Goal: Task Accomplishment & Management: Use online tool/utility

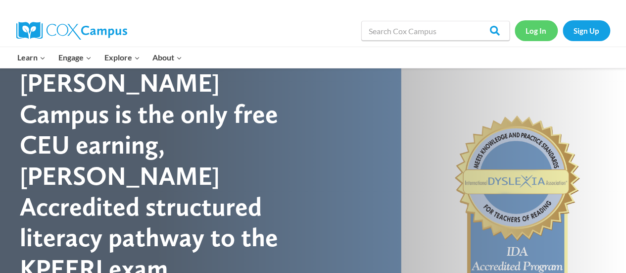
click at [536, 28] on link "Log In" at bounding box center [536, 30] width 43 height 20
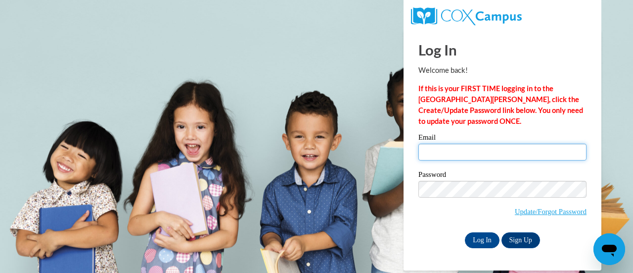
click at [437, 153] on input "Email" at bounding box center [503, 152] width 168 height 17
type input "hsimmon6@my.westga.edu"
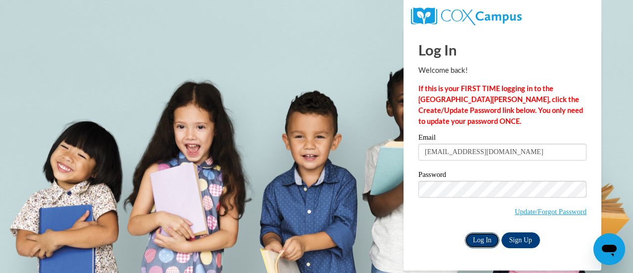
click at [481, 240] on input "Log In" at bounding box center [482, 240] width 35 height 16
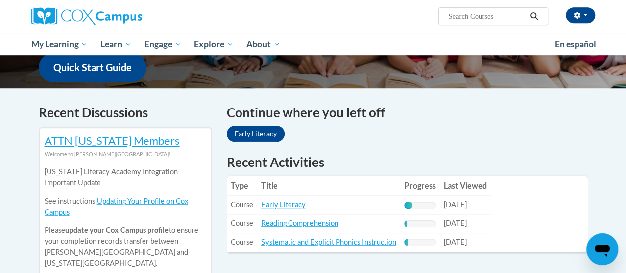
scroll to position [279, 0]
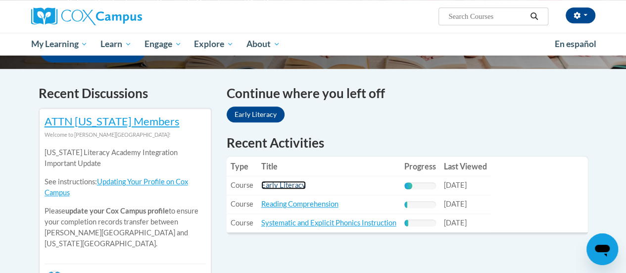
click at [295, 185] on link "Early Literacy" at bounding box center [283, 185] width 45 height 8
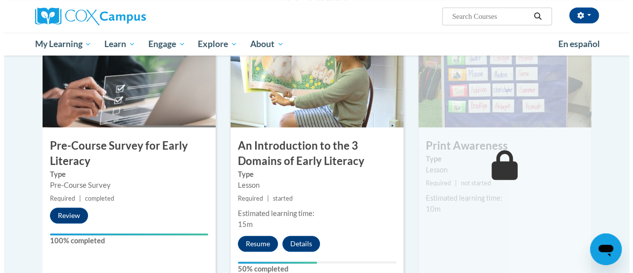
scroll to position [285, 0]
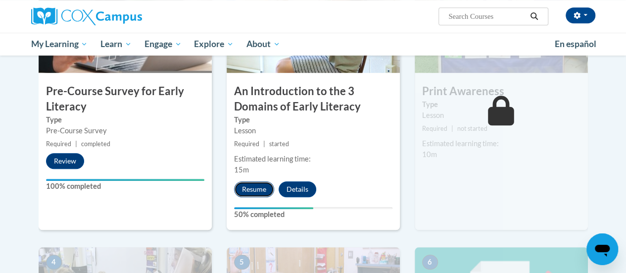
click at [244, 189] on button "Resume" at bounding box center [254, 189] width 40 height 16
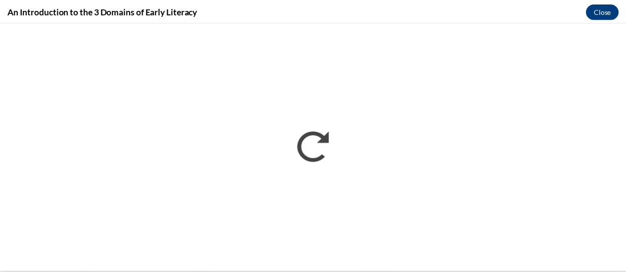
scroll to position [0, 0]
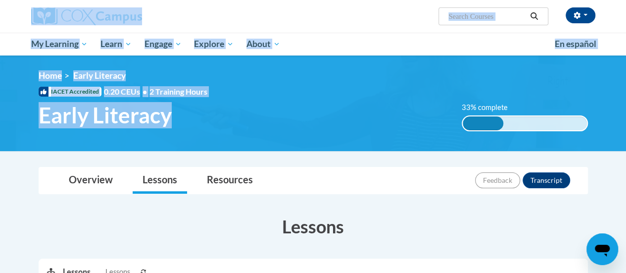
drag, startPoint x: 0, startPoint y: 0, endPoint x: 191, endPoint y: -60, distance: 199.7
click at [191, 0] on html "Heaven Simmons ([GEOGRAPHIC_DATA]/New_York UTC-04:00) My Profile Inbox My Trans…" at bounding box center [313, 136] width 626 height 273
